Goal: Check status: Check status

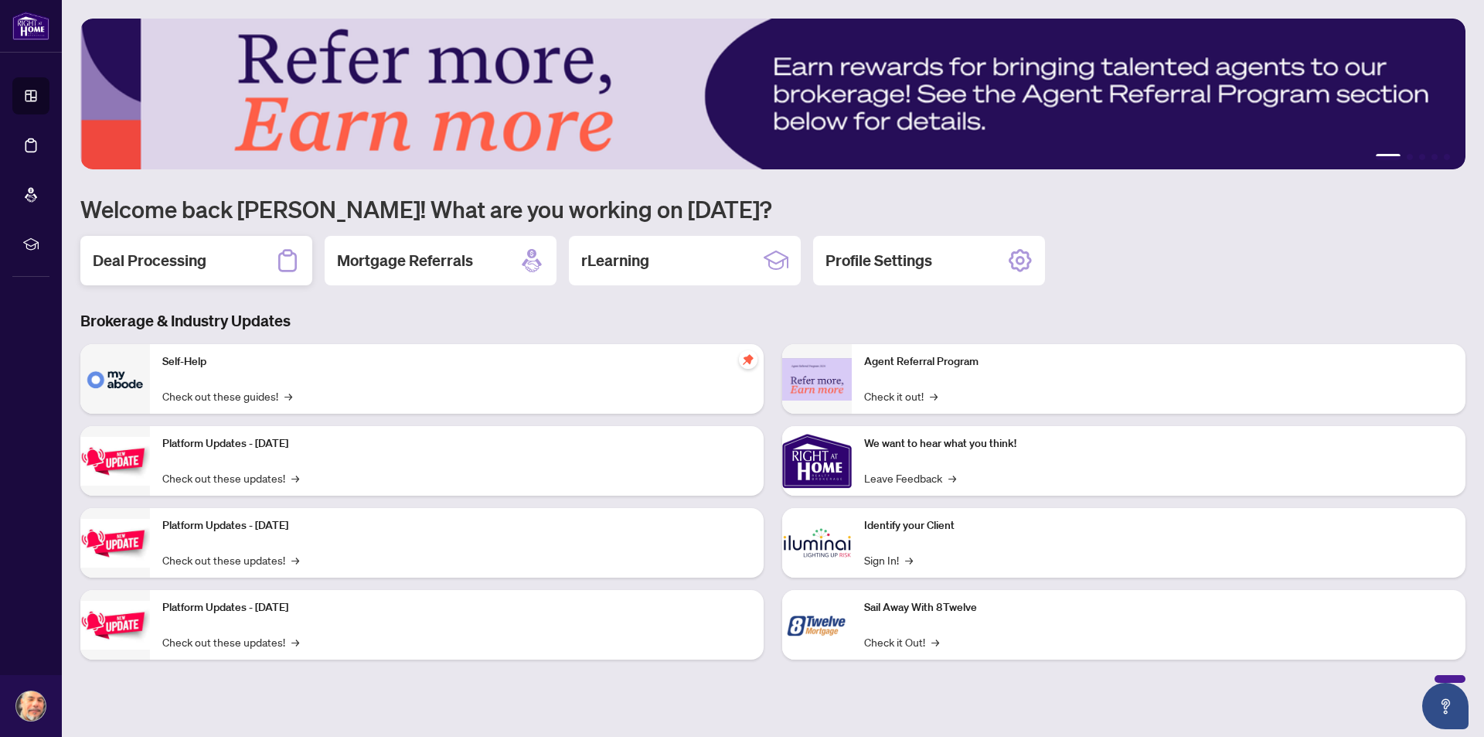
click at [222, 261] on div "Deal Processing" at bounding box center [196, 260] width 232 height 49
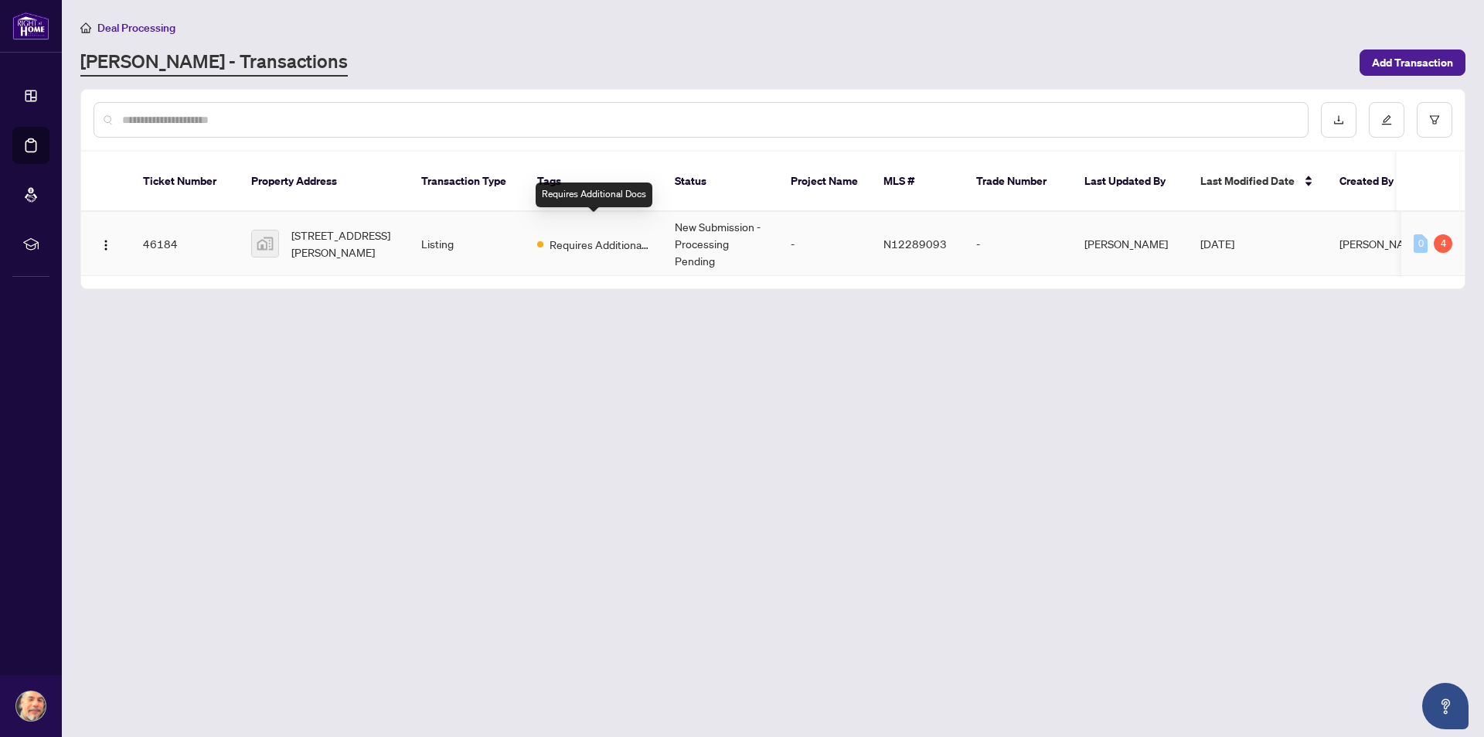
click at [639, 236] on span "Requires Additional Docs" at bounding box center [600, 244] width 101 height 17
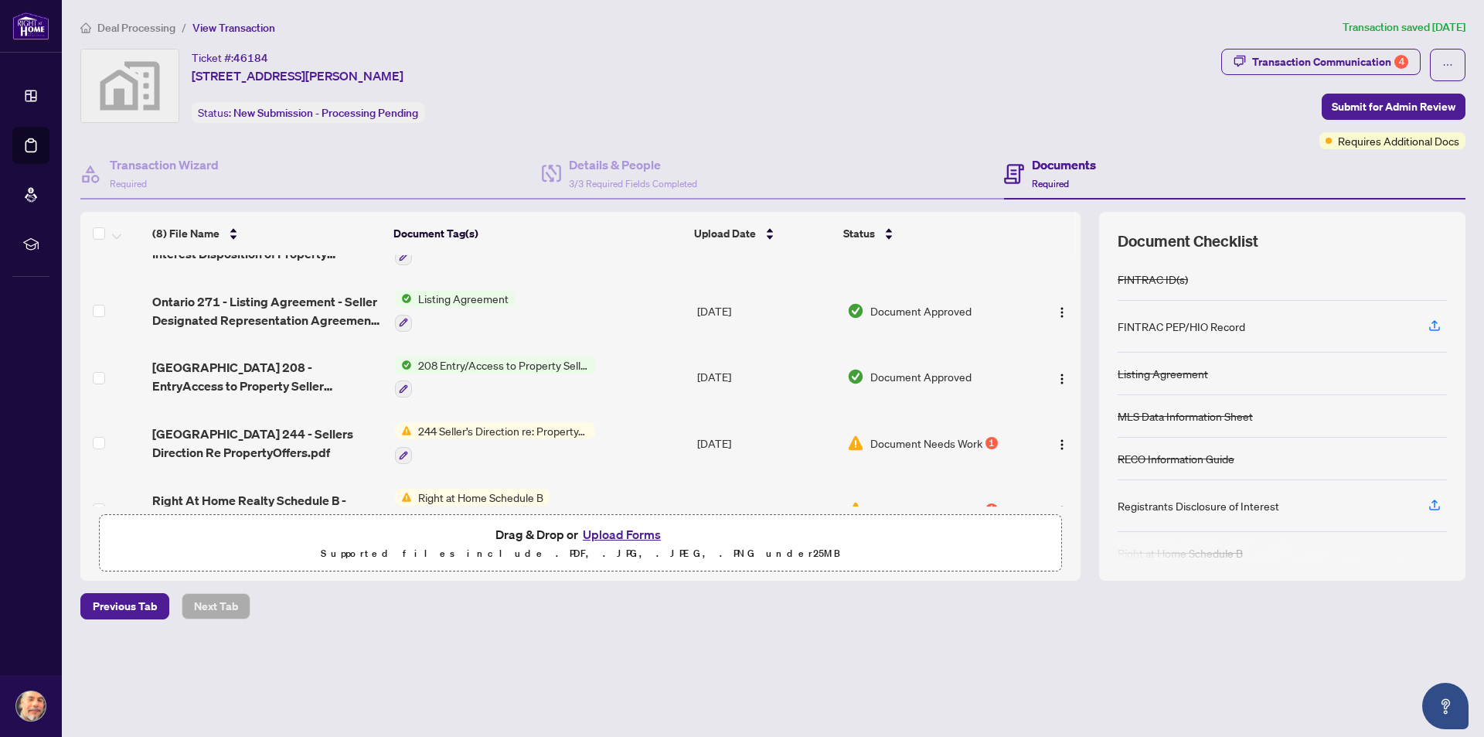
scroll to position [77, 0]
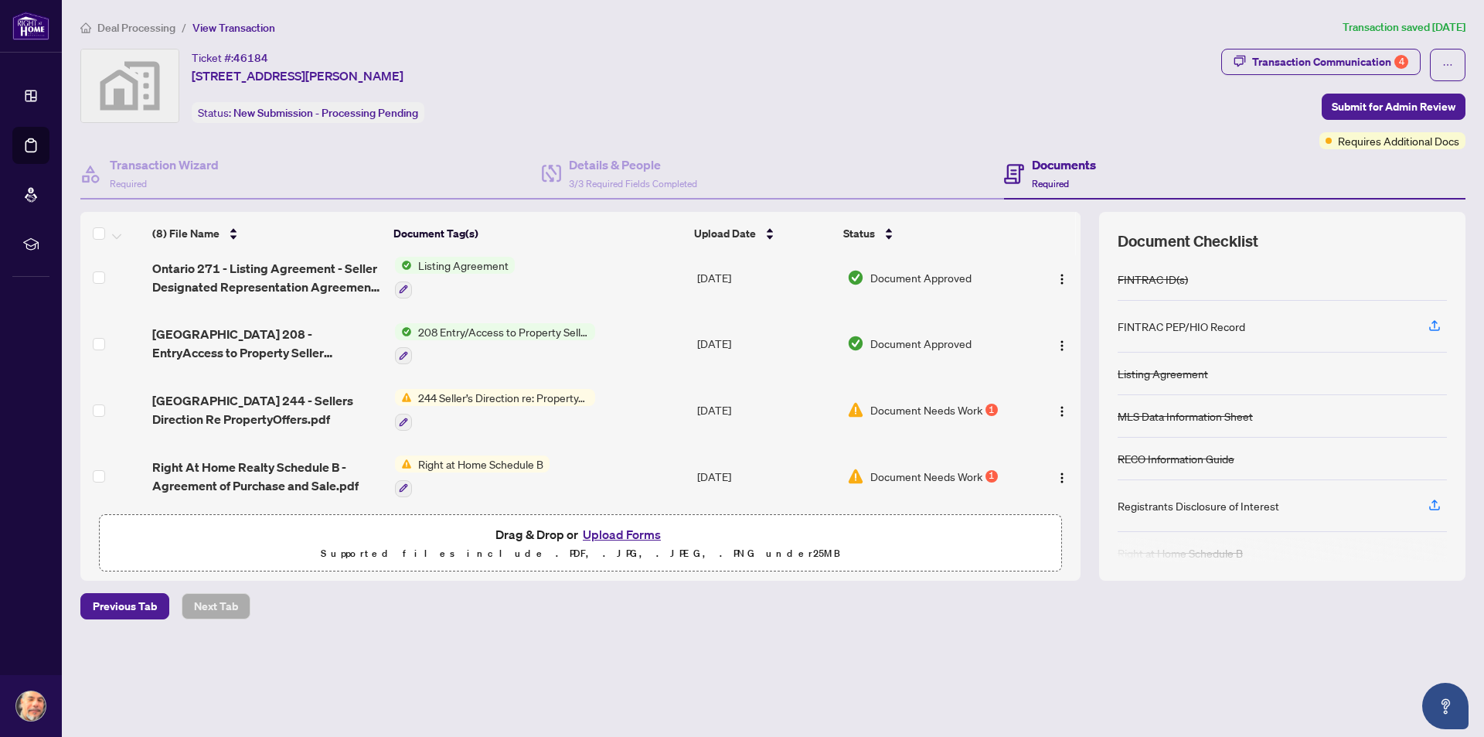
click at [959, 407] on span "Document Needs Work" at bounding box center [926, 409] width 112 height 17
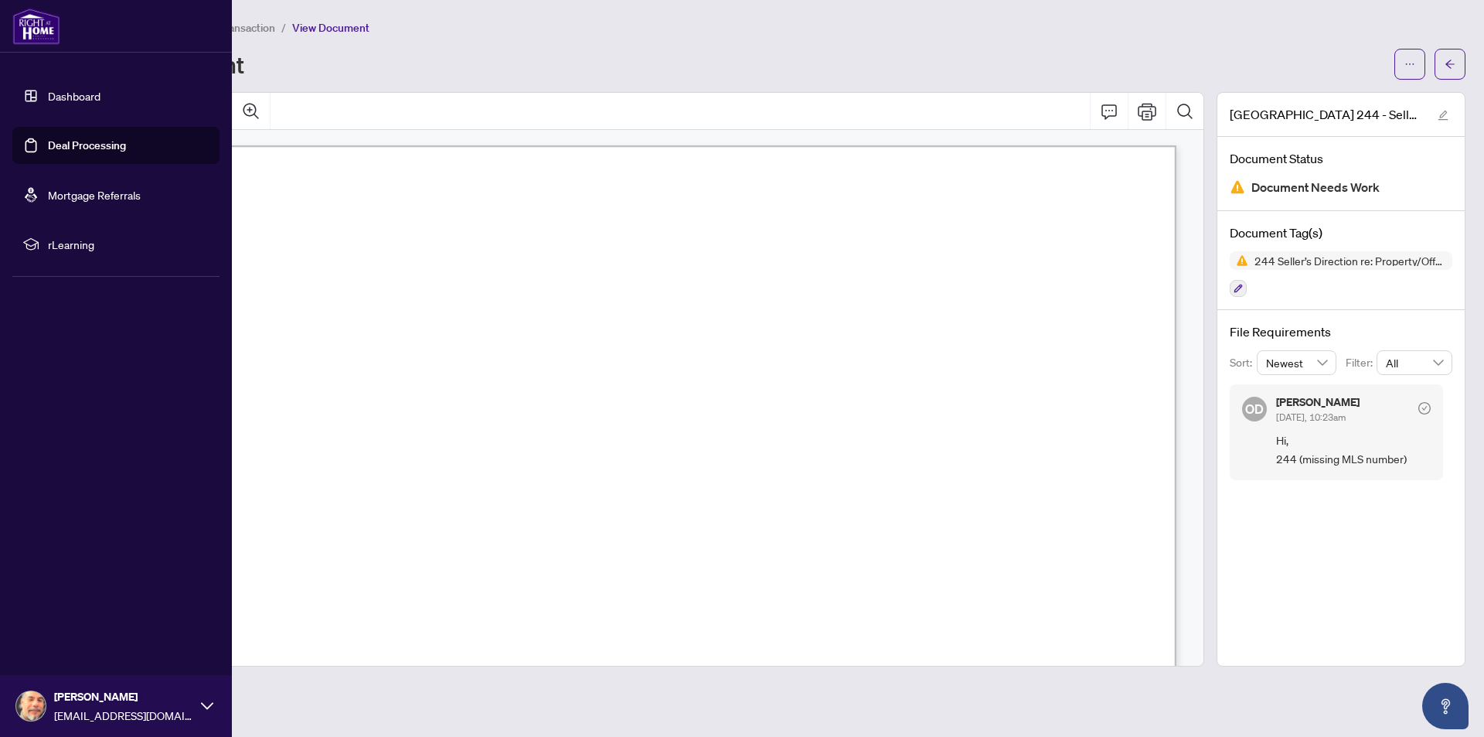
click at [48, 94] on link "Dashboard" at bounding box center [74, 96] width 53 height 14
